Goal: Find specific page/section: Find specific page/section

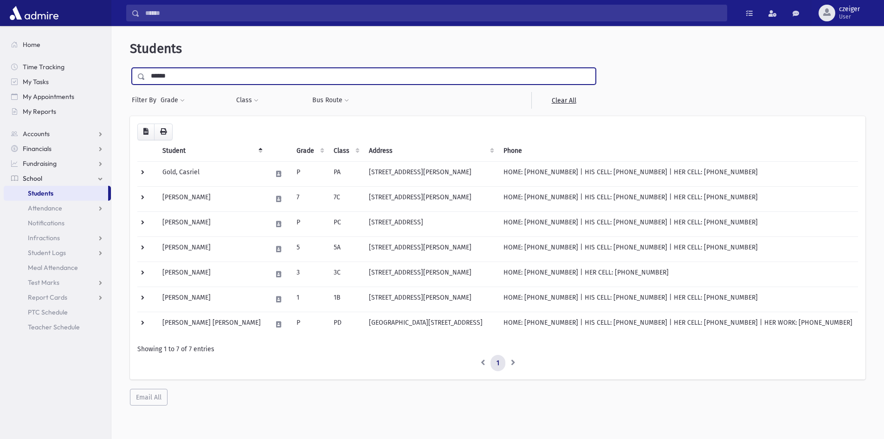
type input "******"
click at [130, 68] on input "submit" at bounding box center [143, 74] width 26 height 13
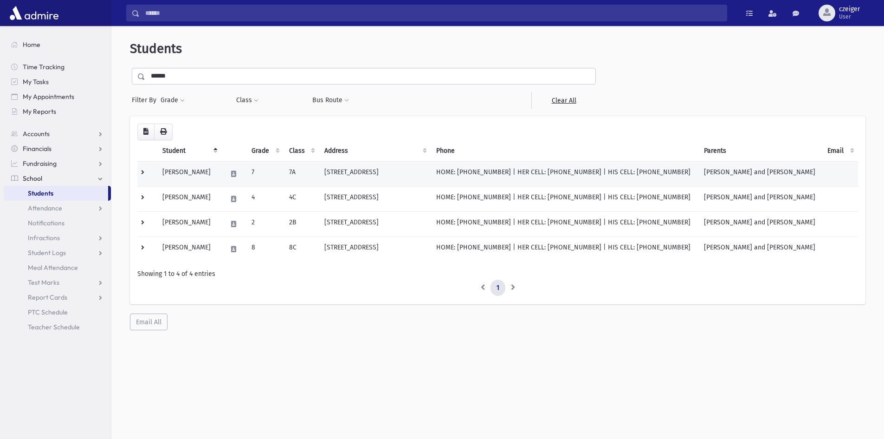
click at [173, 168] on td "Berzansky, Ezriel" at bounding box center [189, 173] width 64 height 25
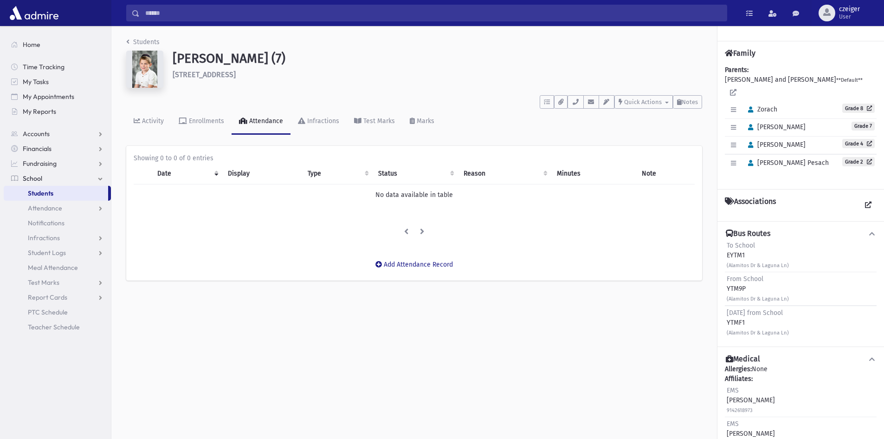
click at [143, 67] on img at bounding box center [144, 69] width 37 height 37
